Goal: Transaction & Acquisition: Purchase product/service

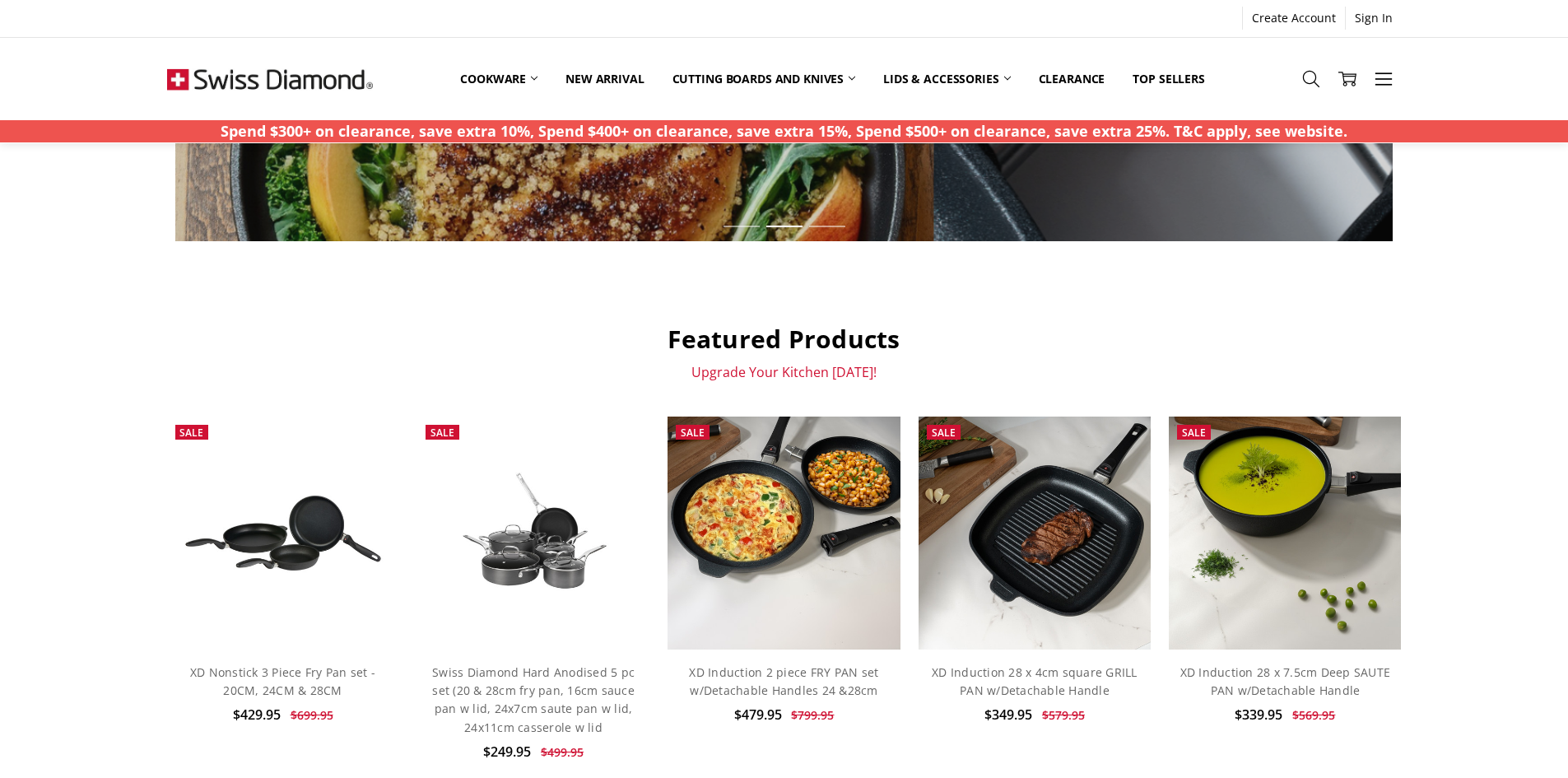
scroll to position [494, 0]
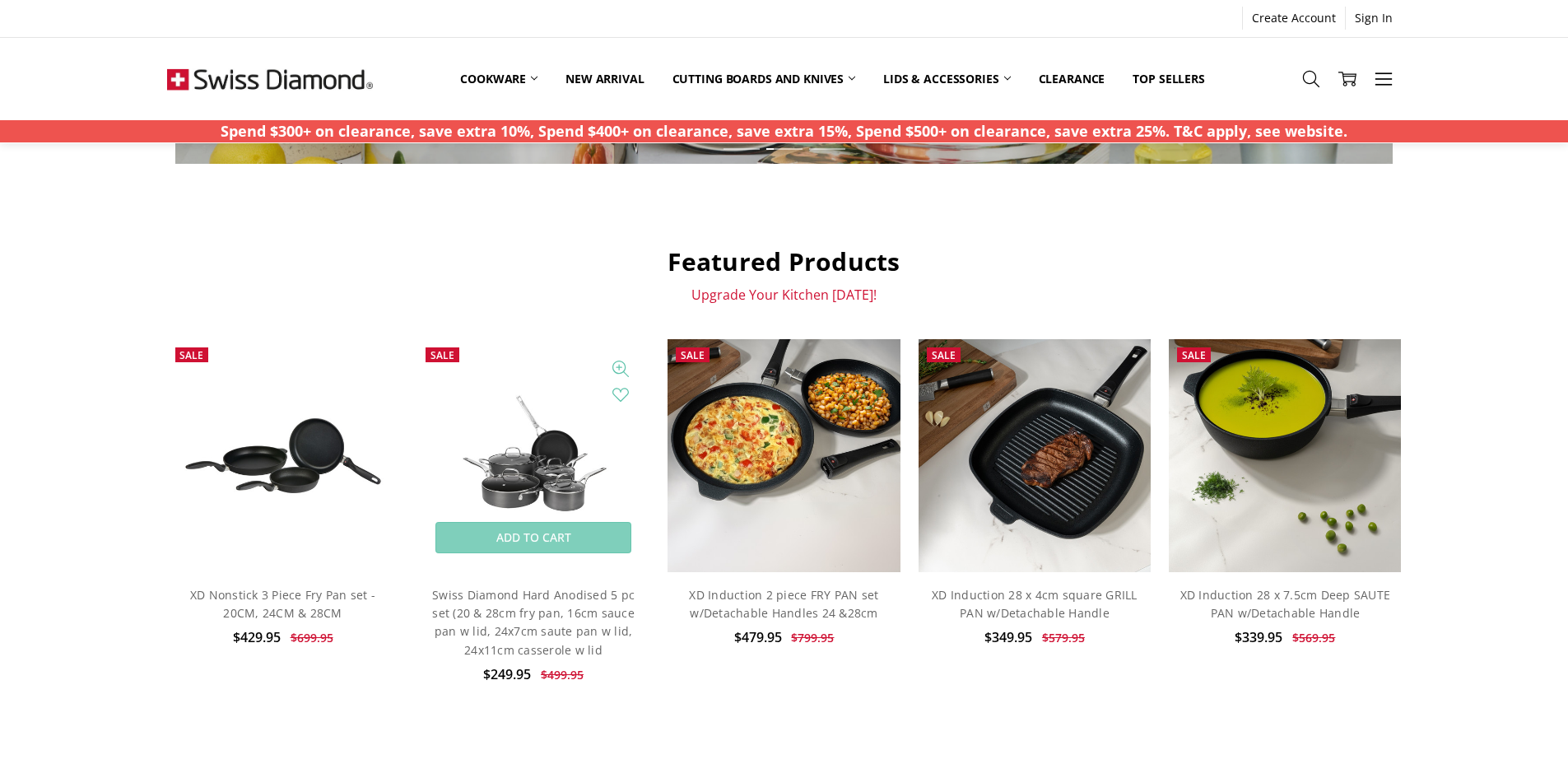
click at [541, 430] on img at bounding box center [533, 455] width 232 height 156
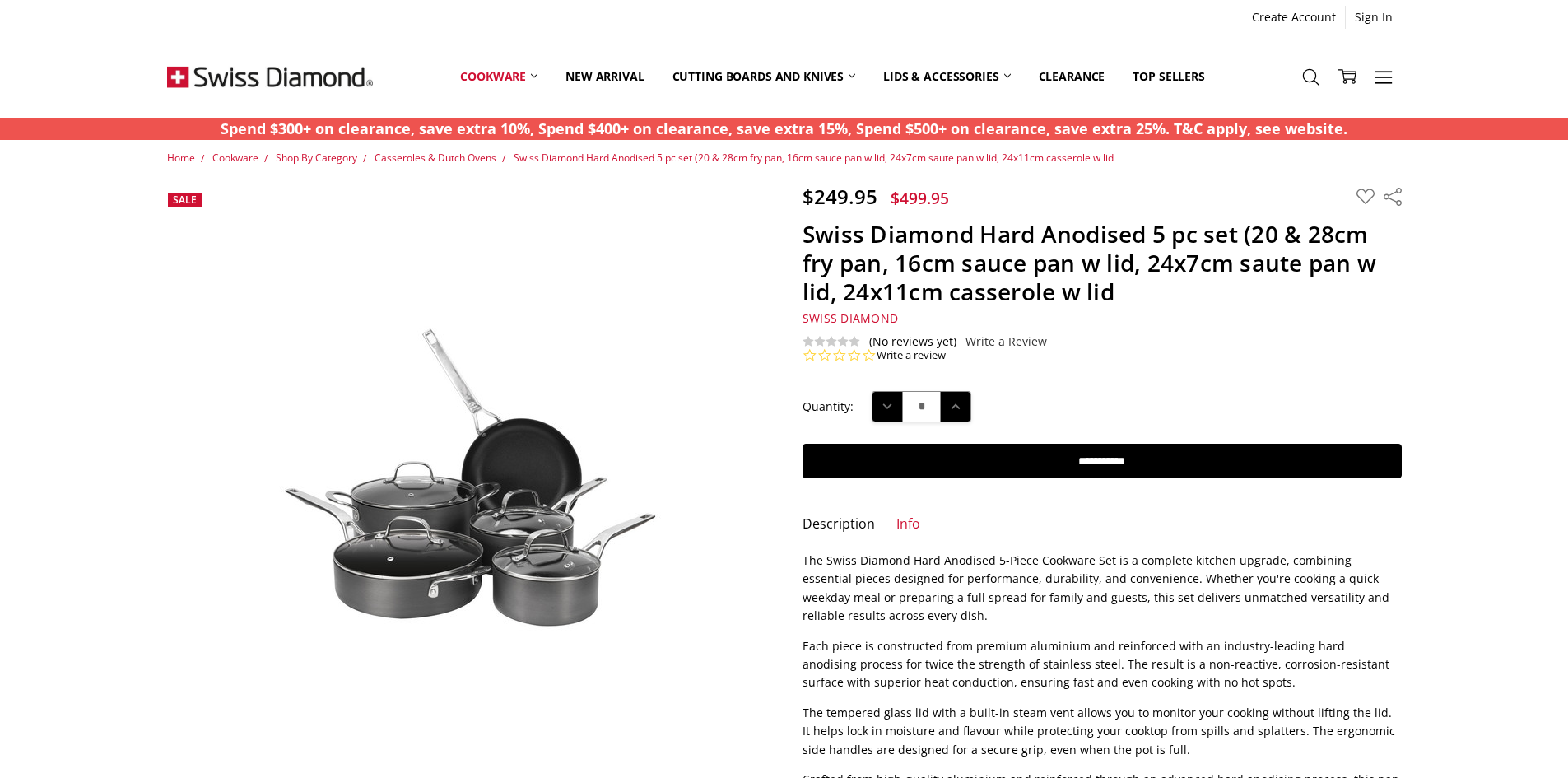
drag, startPoint x: 116, startPoint y: 0, endPoint x: 1138, endPoint y: 570, distance: 1170.2
click at [1138, 570] on p "The Swiss Diamond Hard Anodised 5-Piece Cookware Set is a complete kitchen upgr…" at bounding box center [1102, 588] width 599 height 74
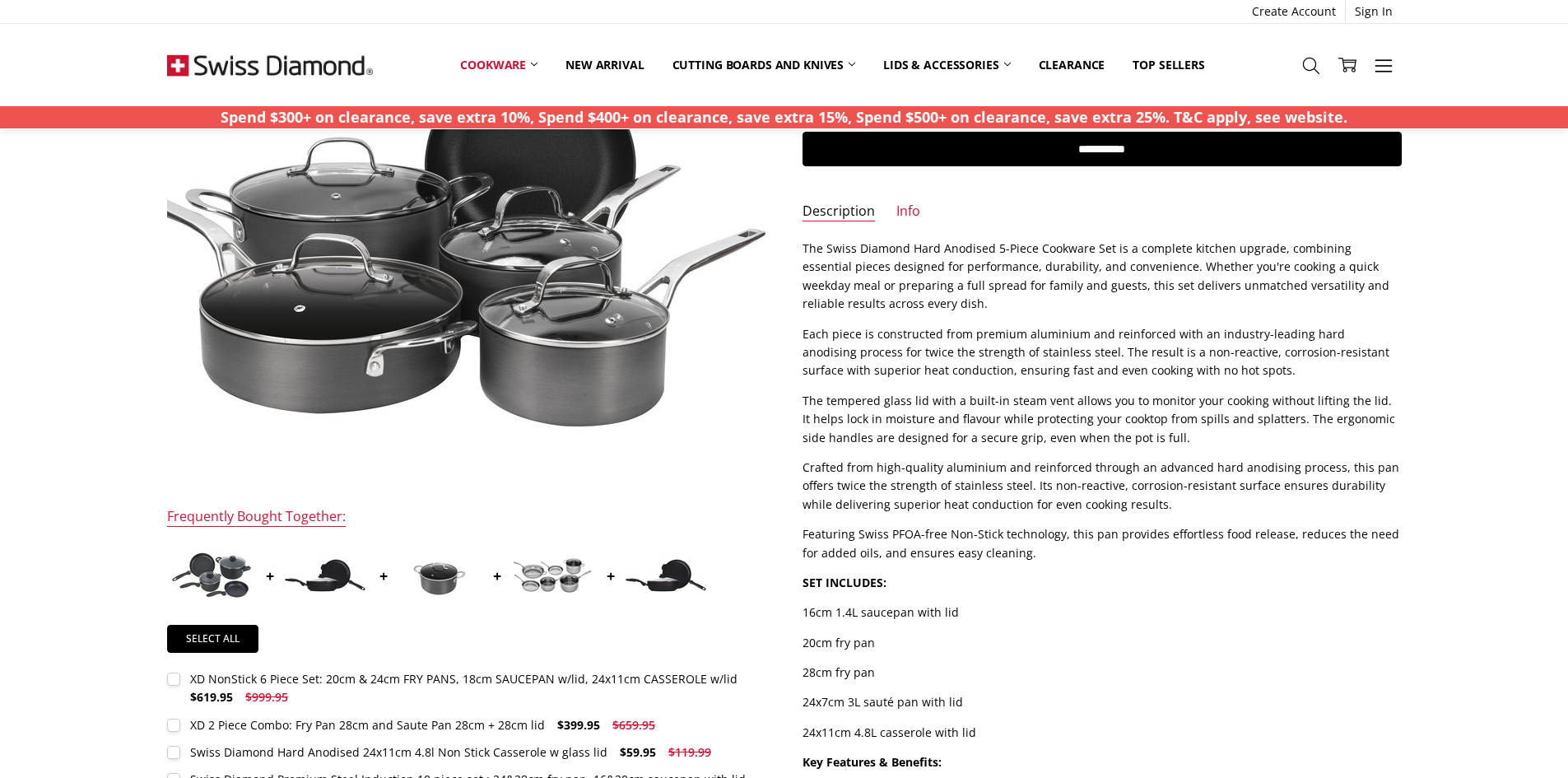
scroll to position [329, 0]
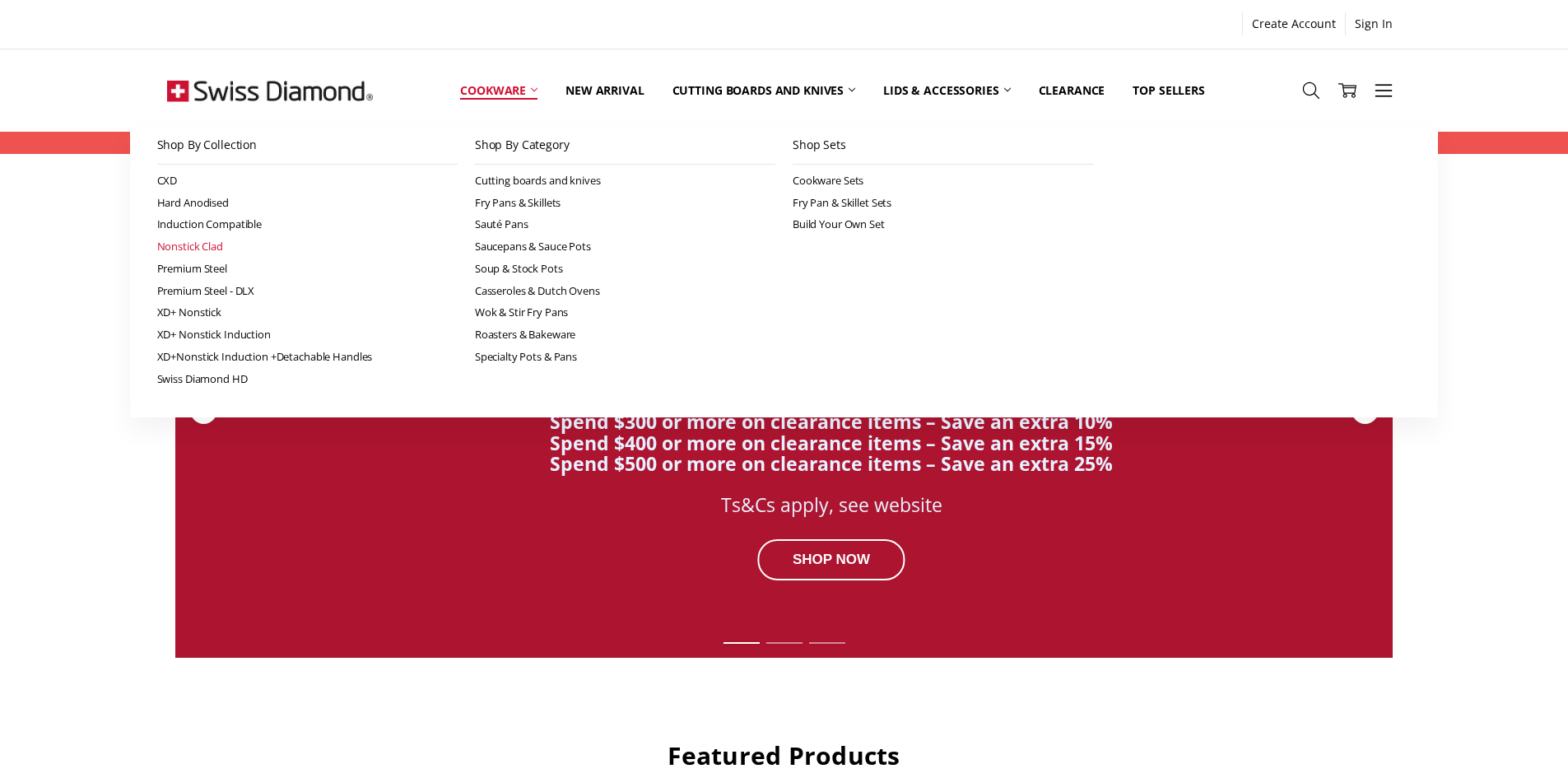
click at [218, 246] on link "Nonstick Clad" at bounding box center [307, 247] width 300 height 23
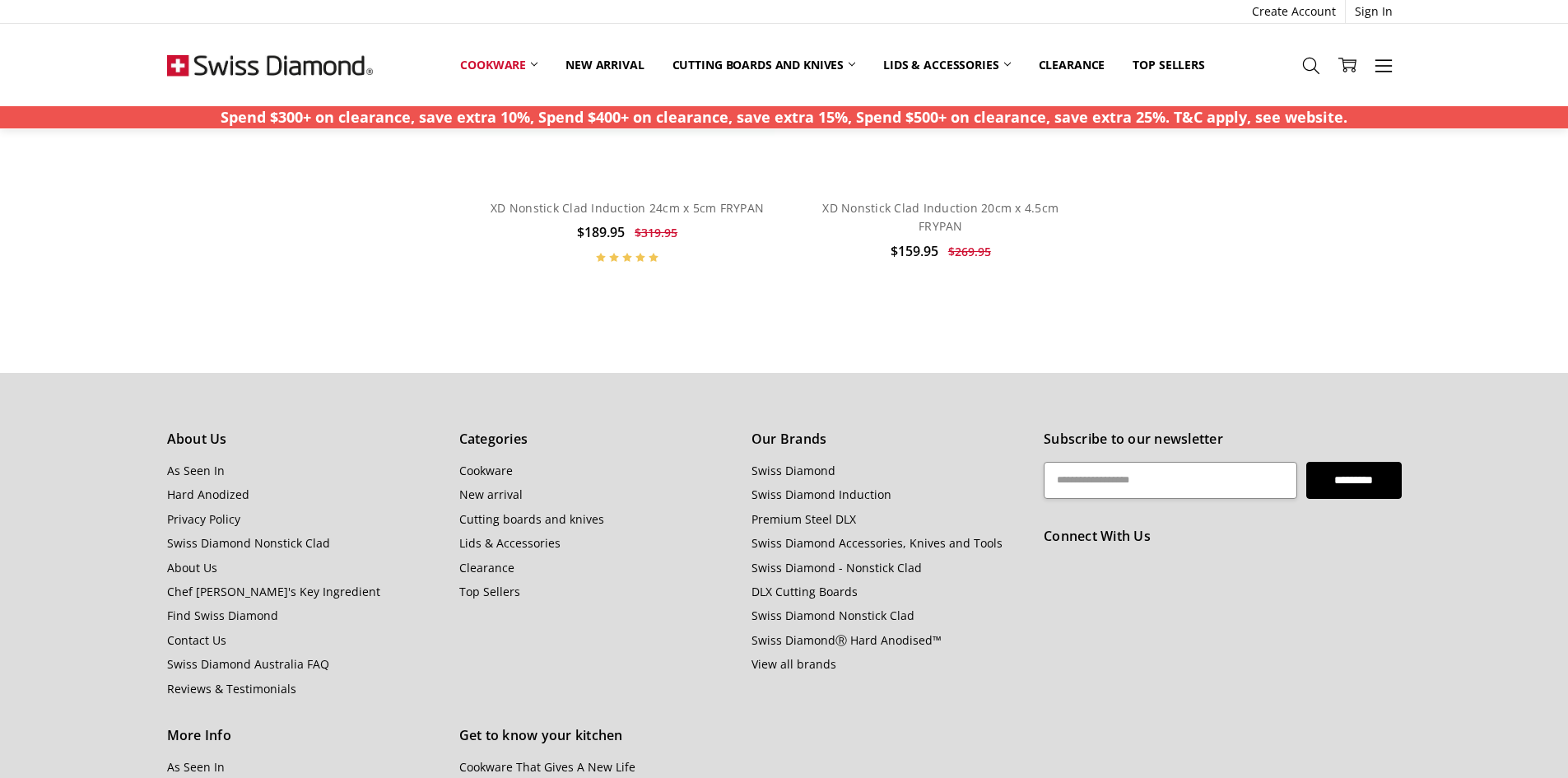
scroll to position [2387, 0]
